Goal: Task Accomplishment & Management: Use online tool/utility

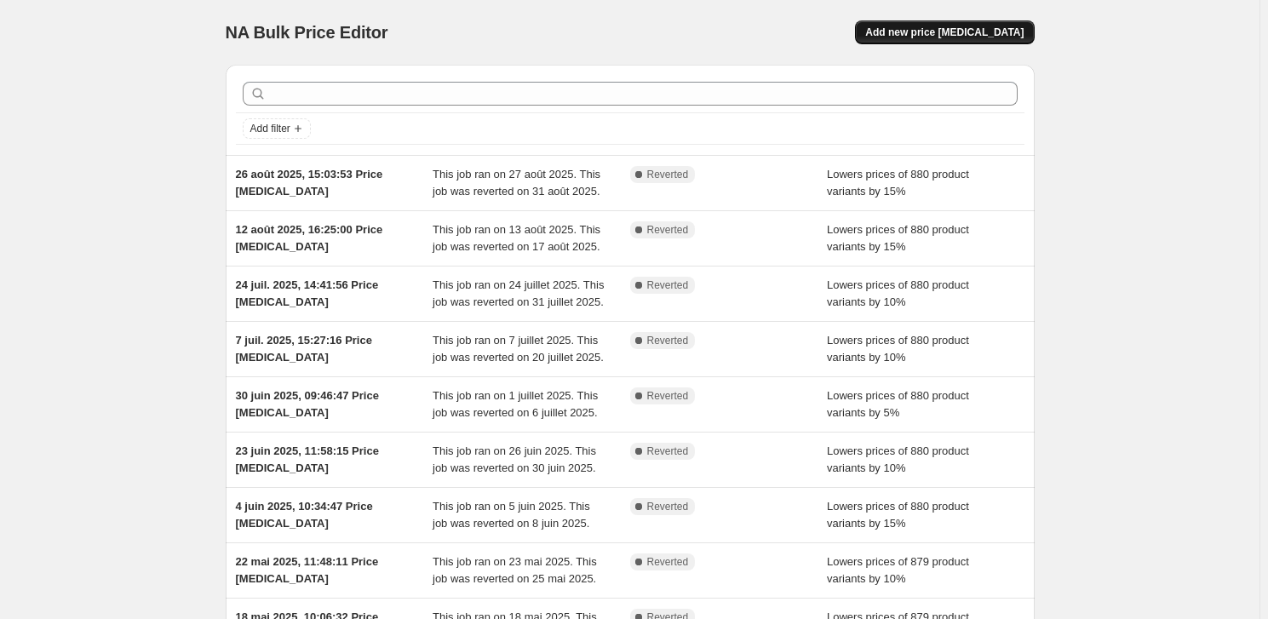
click at [932, 30] on span "Add new price change job" at bounding box center [944, 33] width 158 height 14
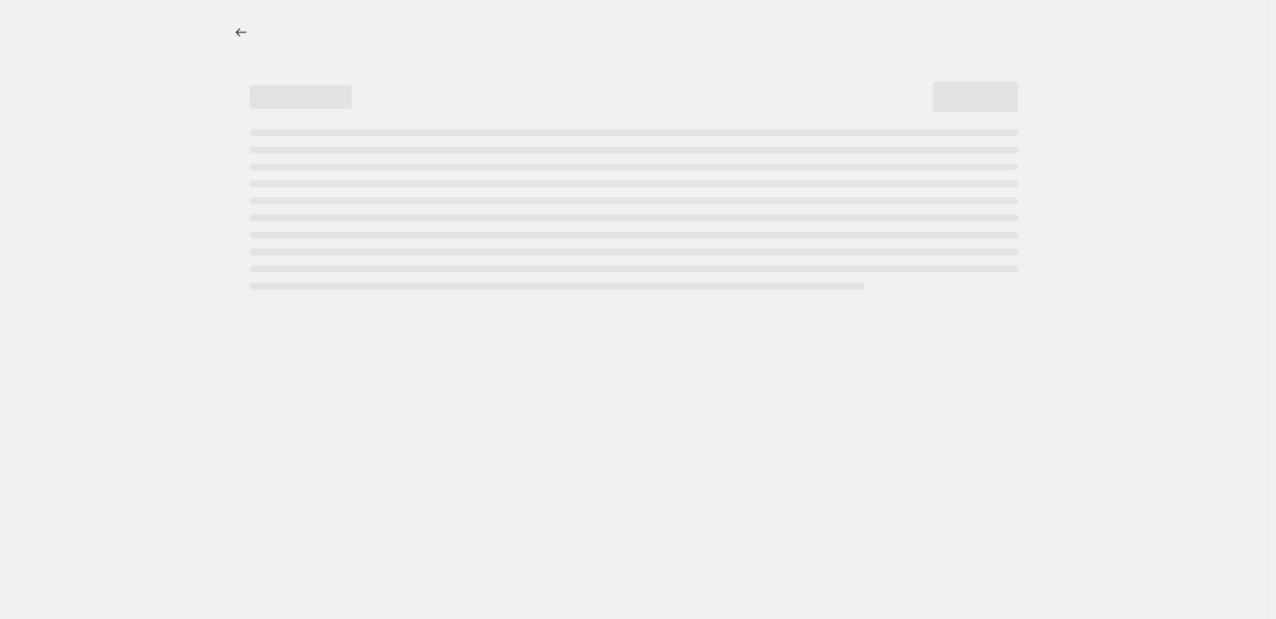
select select "percentage"
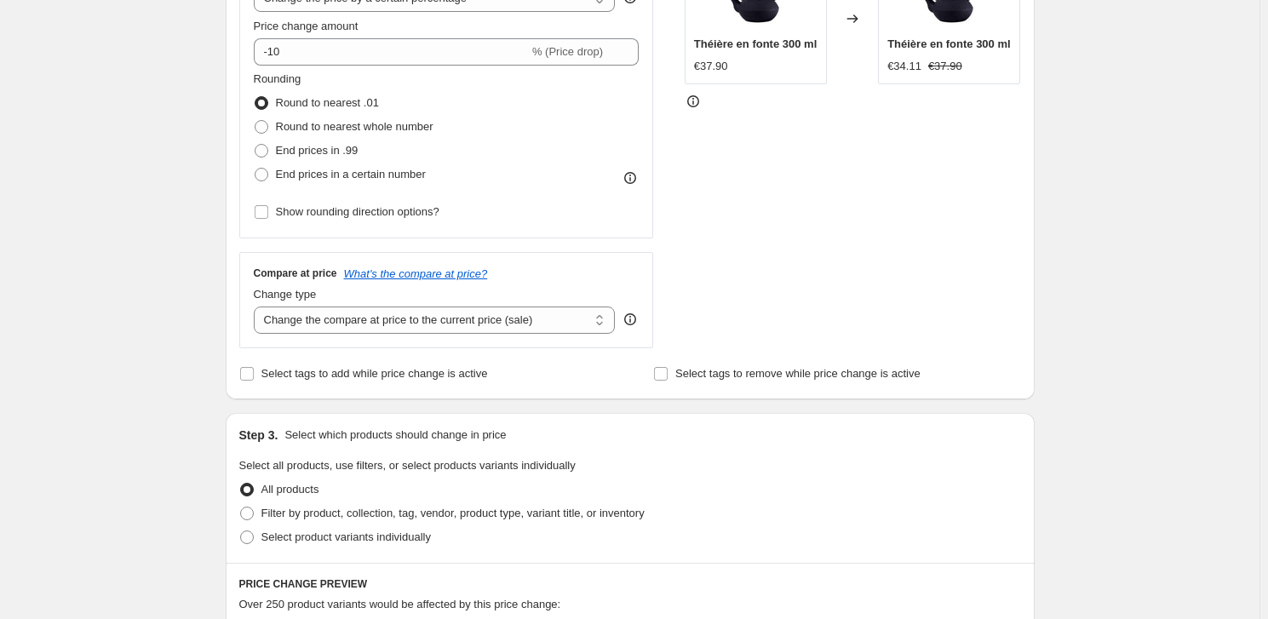
scroll to position [387, 0]
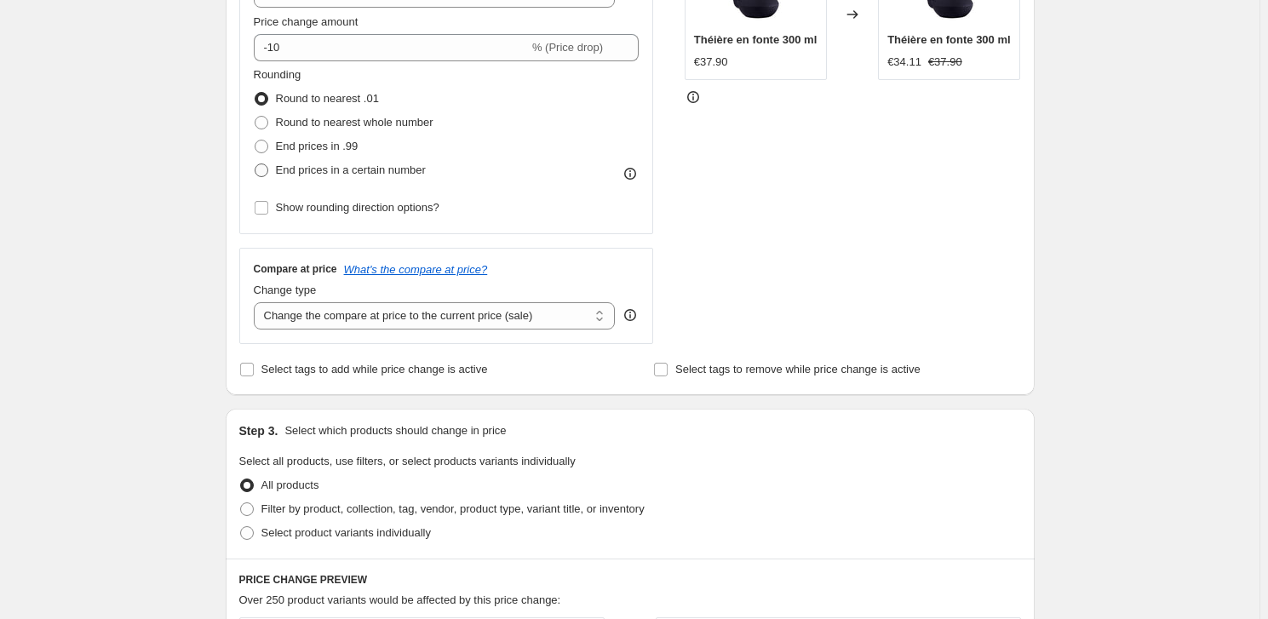
click at [337, 171] on span "End prices in a certain number" at bounding box center [351, 169] width 150 height 13
click at [255, 164] on input "End prices in a certain number" at bounding box center [255, 163] width 1 height 1
radio input "true"
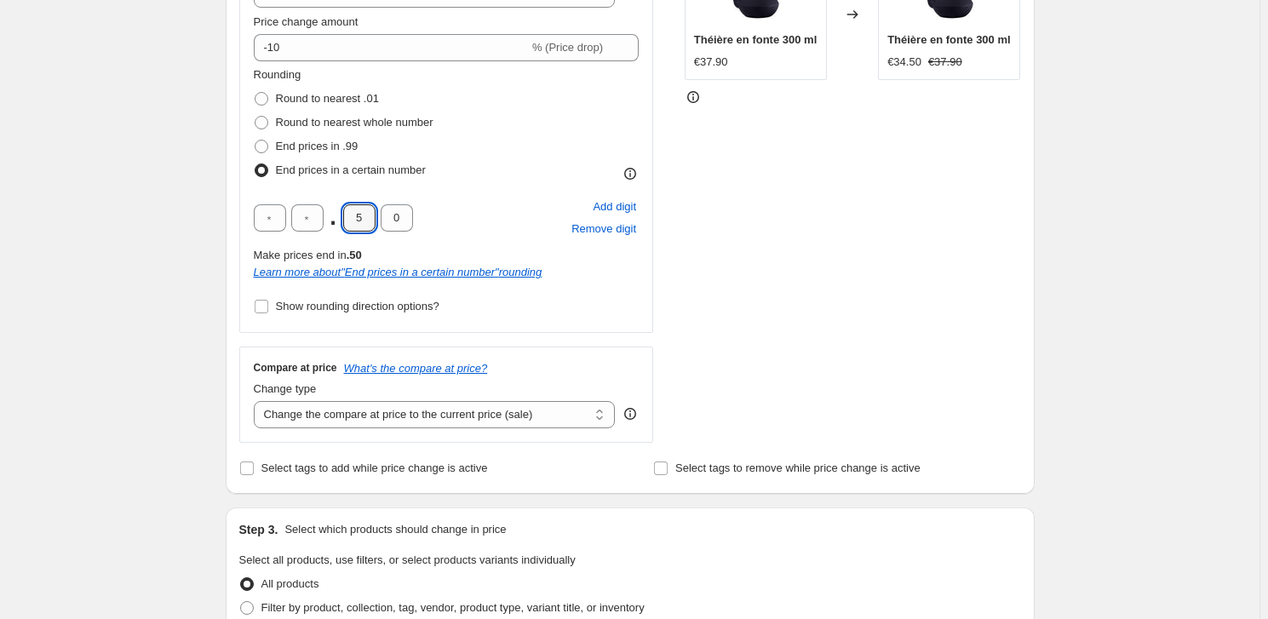
drag, startPoint x: 368, startPoint y: 215, endPoint x: 342, endPoint y: 221, distance: 26.2
click at [342, 221] on div ". 5 0" at bounding box center [333, 217] width 159 height 27
type input "9"
click at [898, 271] on div "STOREFRONT EXAMPLE Théière en fonte 300 ml €37.90 Changed to Théière en fonte 3…" at bounding box center [853, 185] width 336 height 516
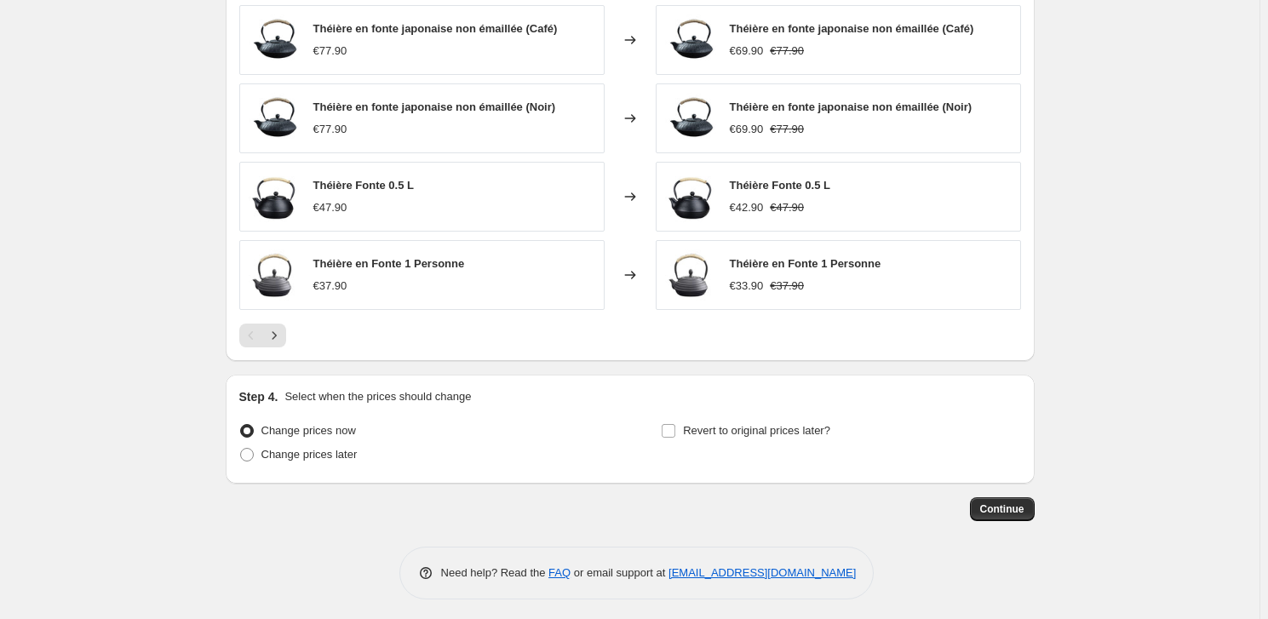
scroll to position [1181, 0]
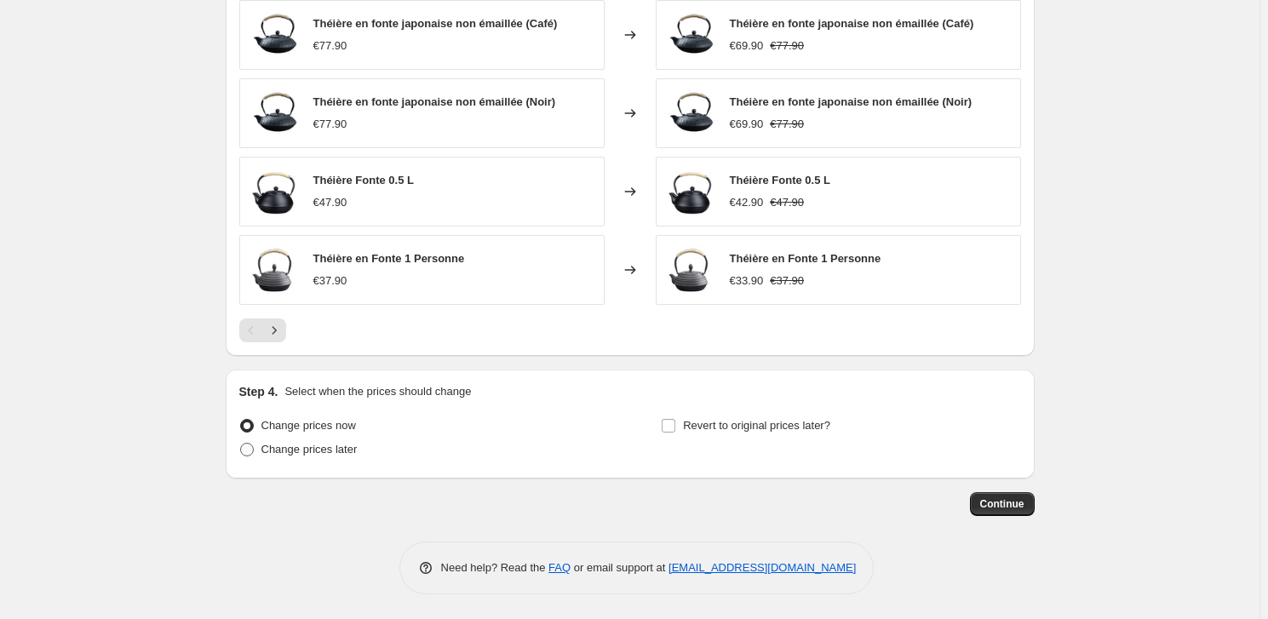
click at [344, 450] on span "Change prices later" at bounding box center [309, 449] width 96 height 13
click at [241, 444] on input "Change prices later" at bounding box center [240, 443] width 1 height 1
radio input "true"
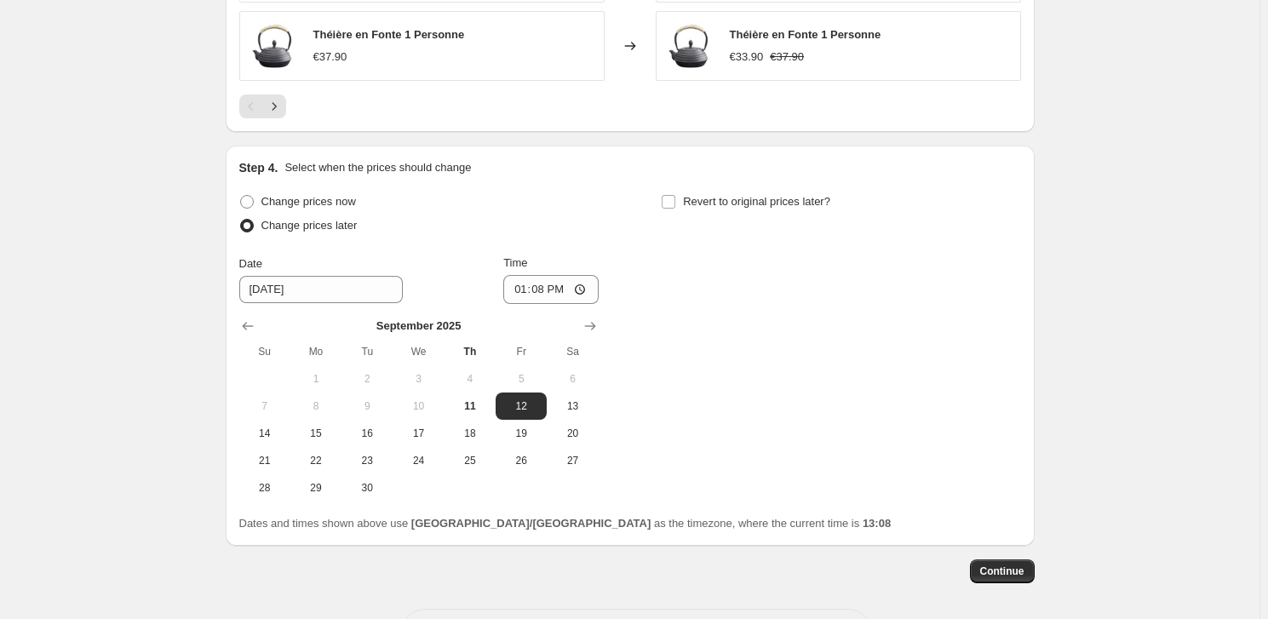
scroll to position [1472, 0]
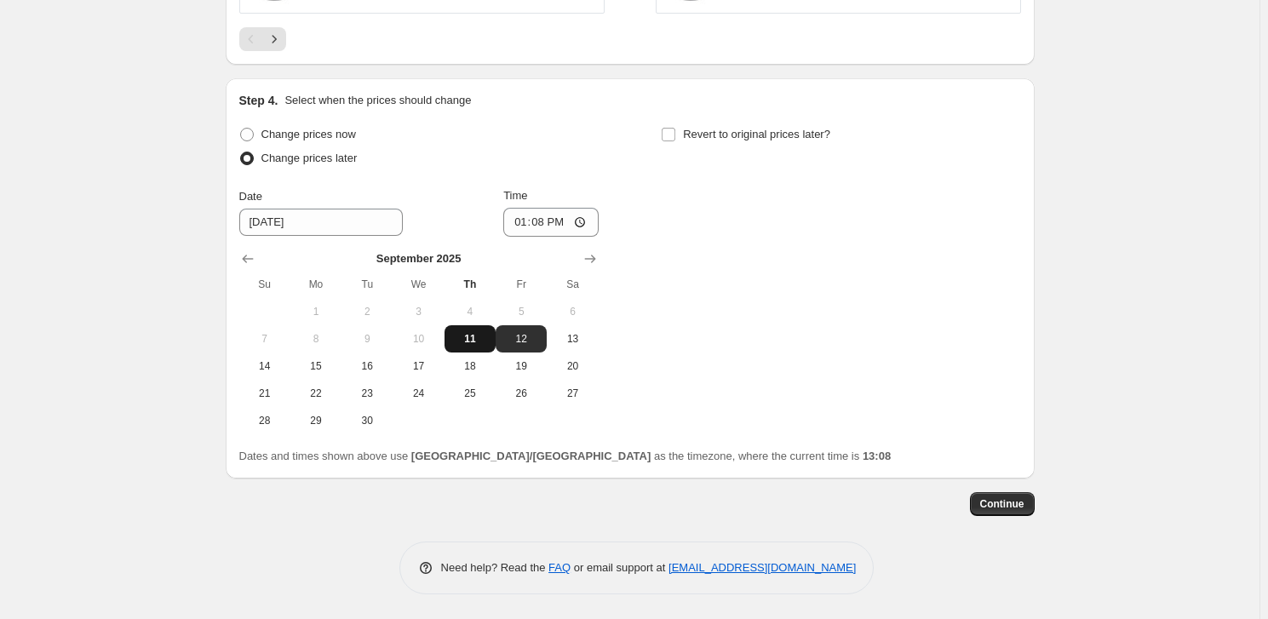
click at [474, 340] on span "11" at bounding box center [469, 339] width 37 height 14
type input "9/11/2025"
click at [548, 221] on input "13:08" at bounding box center [550, 222] width 95 height 29
click at [564, 227] on input "13:08" at bounding box center [550, 222] width 95 height 29
type input "13:45"
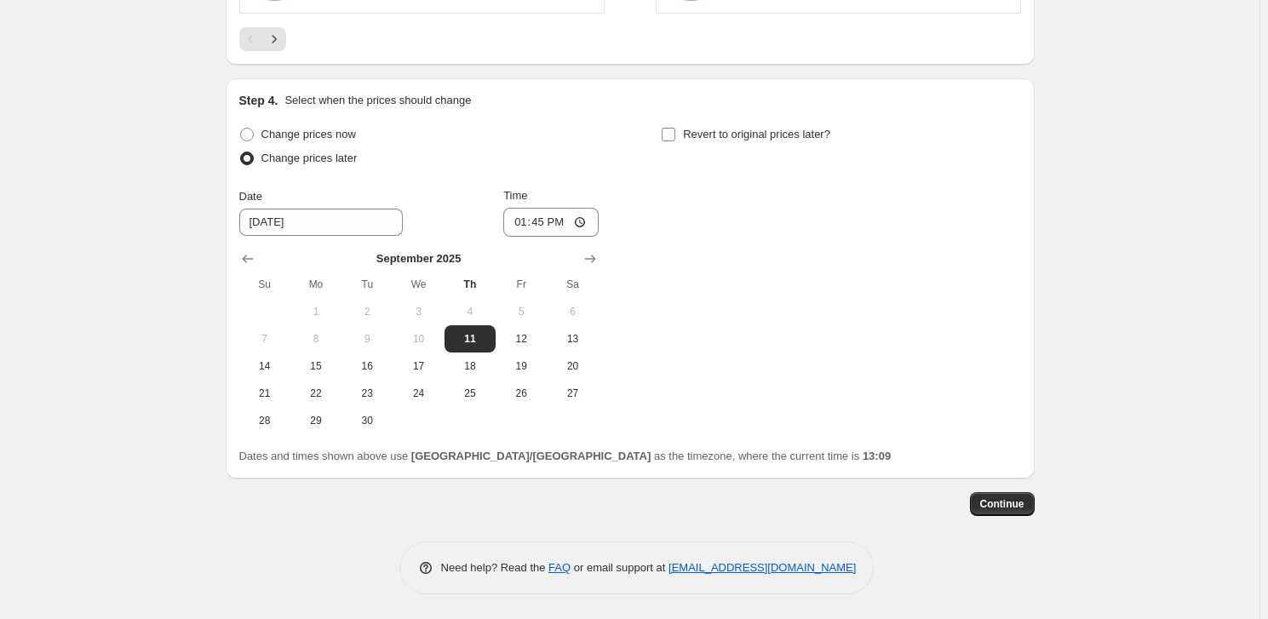
click at [673, 132] on input "Revert to original prices later?" at bounding box center [669, 135] width 14 height 14
checkbox input "true"
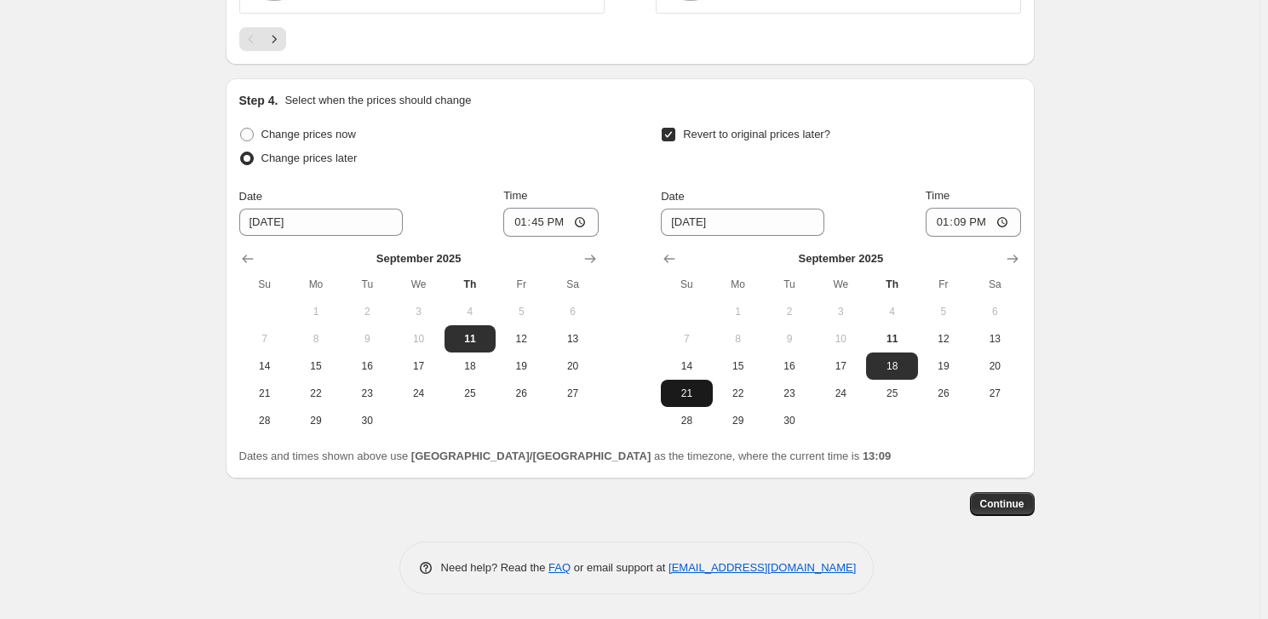
click at [689, 394] on span "21" at bounding box center [686, 394] width 37 height 14
type input "9/21/2025"
click at [959, 225] on input "13:09" at bounding box center [973, 222] width 95 height 29
type input "23:59"
click at [1009, 496] on button "Continue" at bounding box center [1002, 504] width 65 height 24
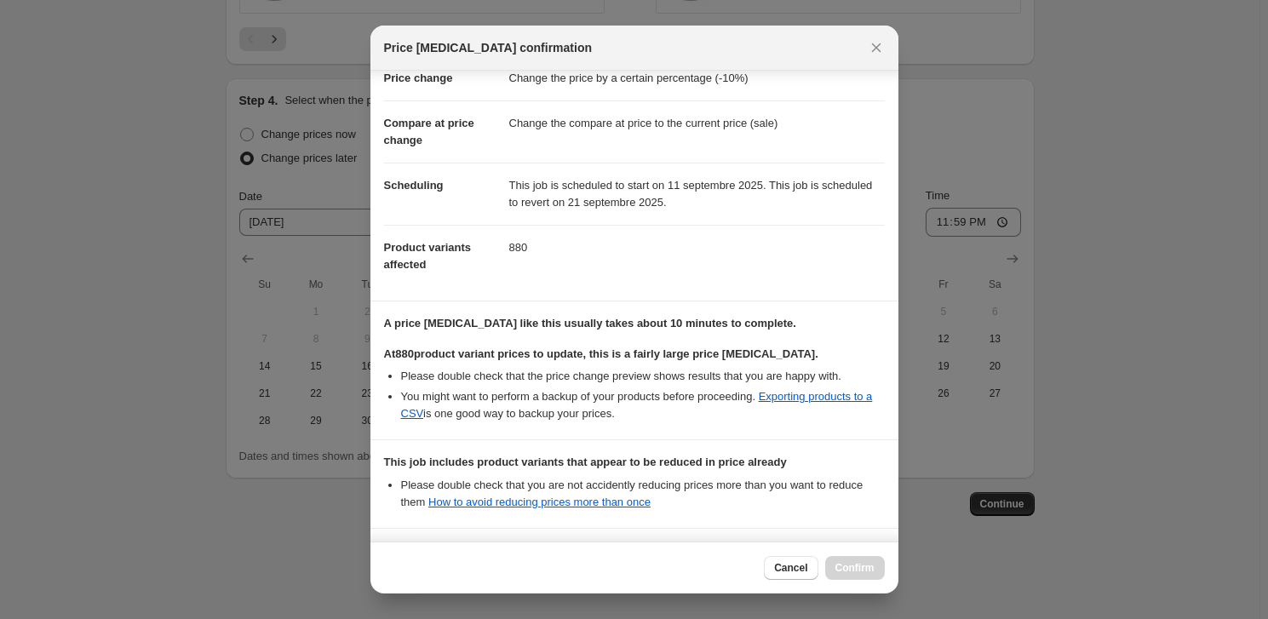
scroll to position [187, 0]
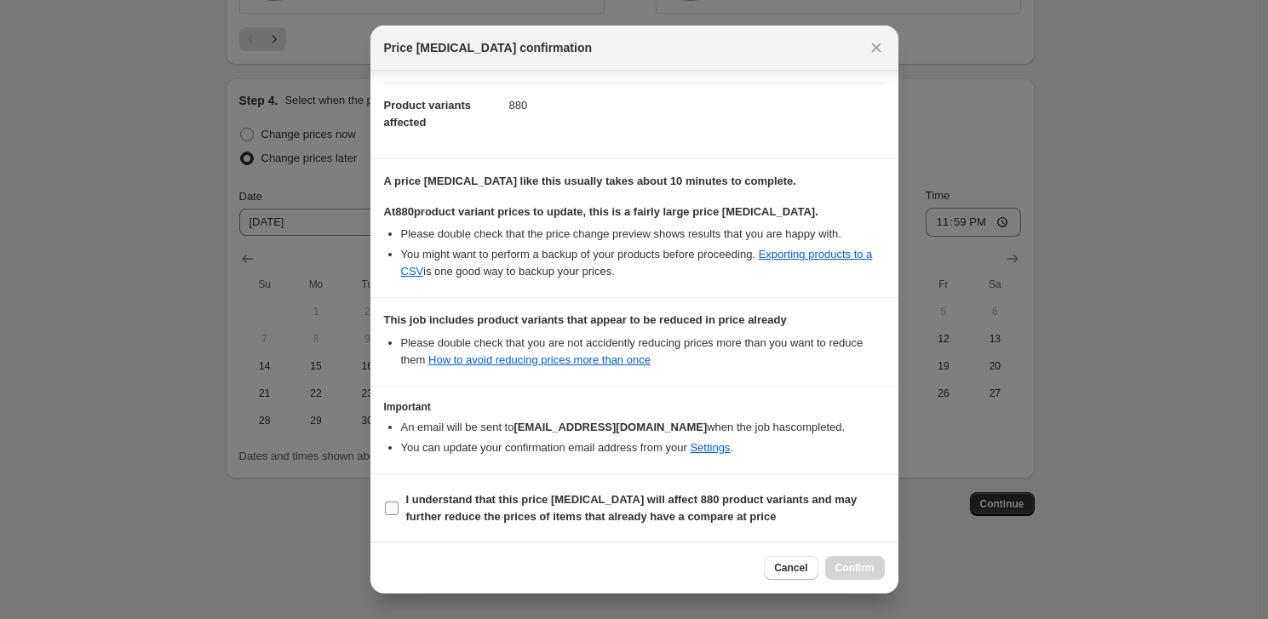
click at [388, 505] on input "I understand that this price change job will affect 880 product variants and ma…" at bounding box center [392, 509] width 14 height 14
checkbox input "true"
click at [863, 564] on span "Confirm" at bounding box center [854, 568] width 39 height 14
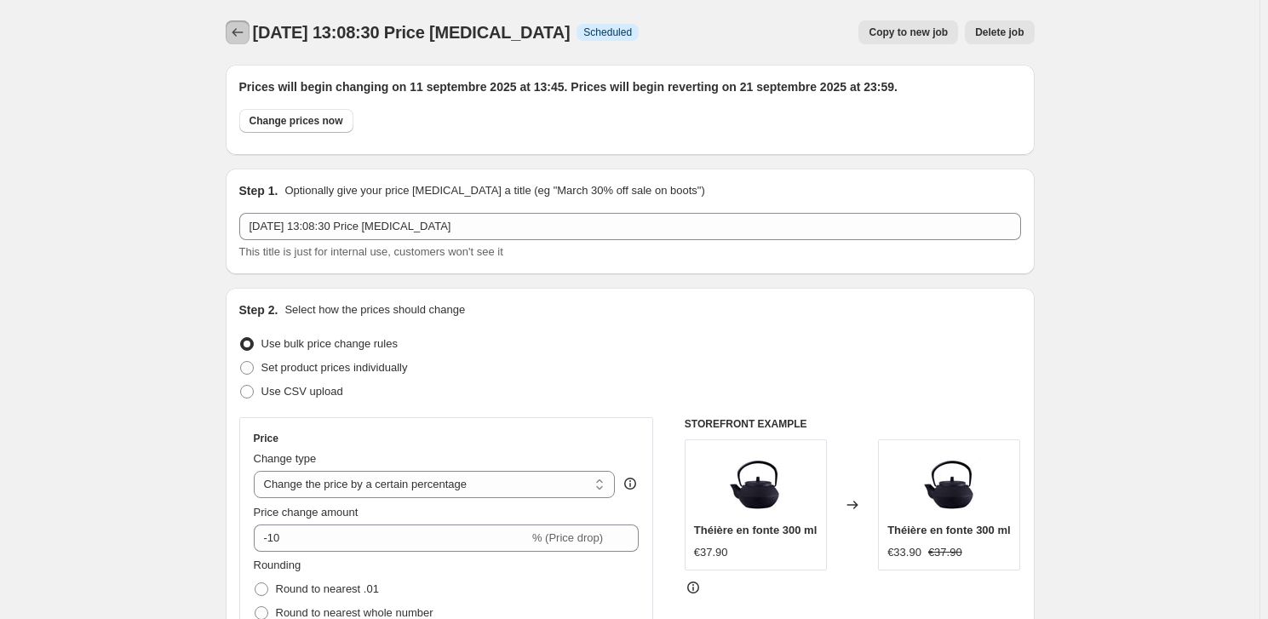
click at [234, 41] on button "Price change jobs" at bounding box center [238, 32] width 24 height 24
